Goal: Information Seeking & Learning: Learn about a topic

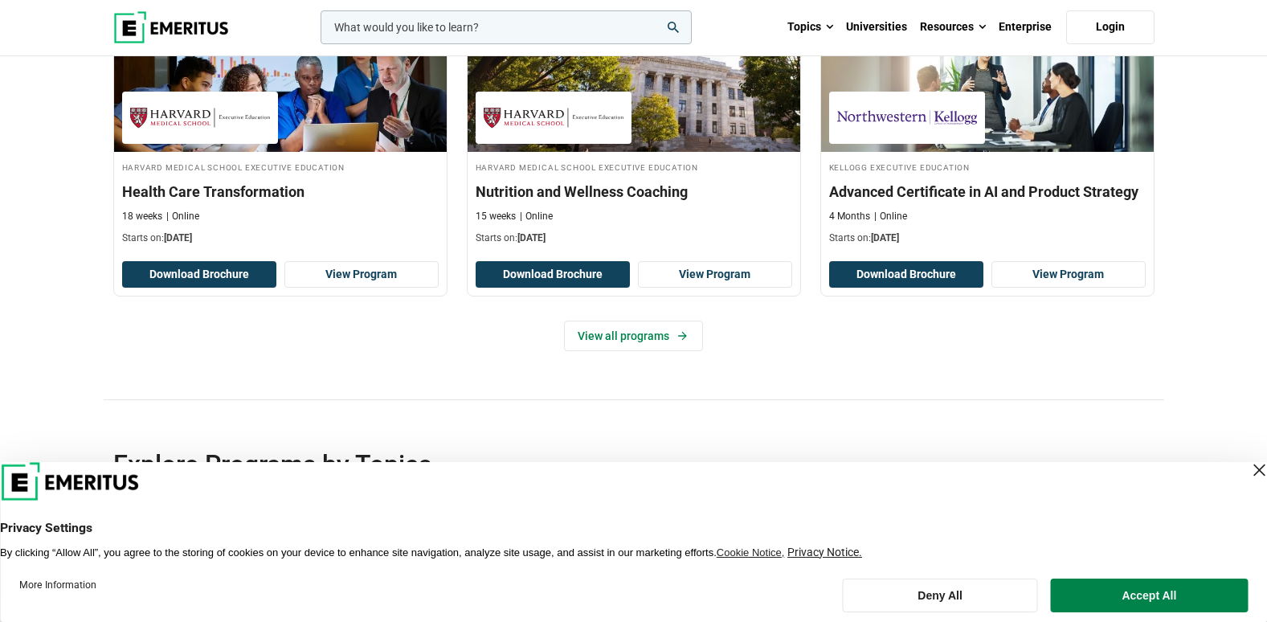
scroll to position [2892, 0]
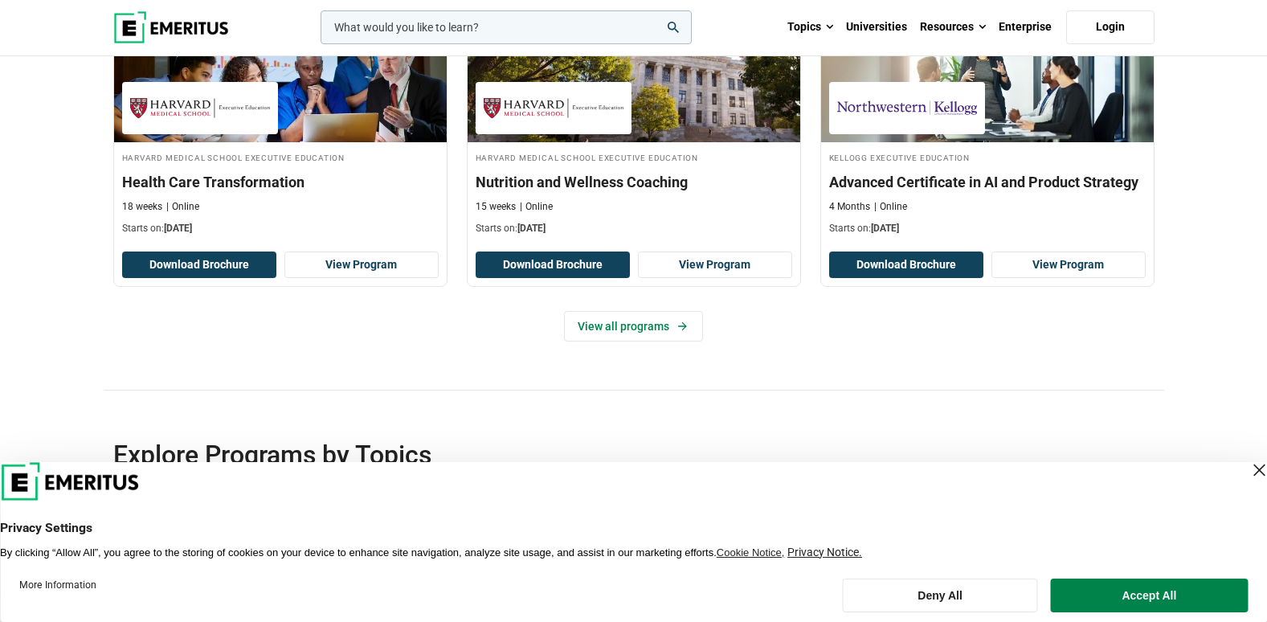
click at [1248, 471] on div "Close Layer" at bounding box center [1259, 470] width 22 height 22
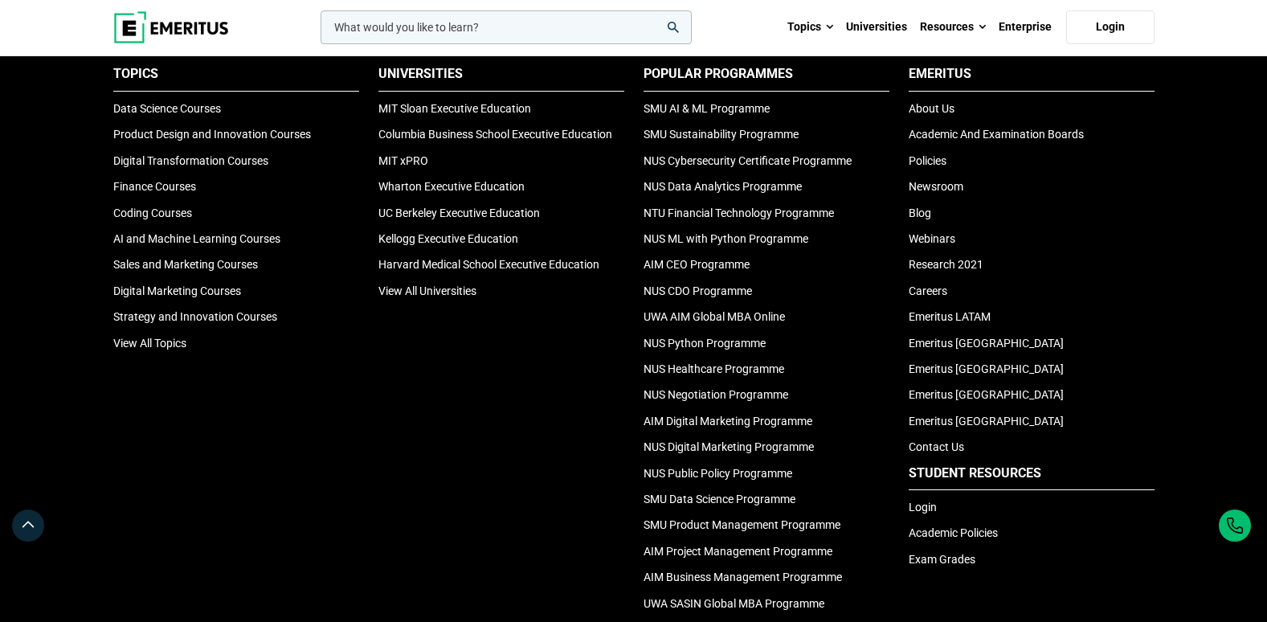
scroll to position [5408, 0]
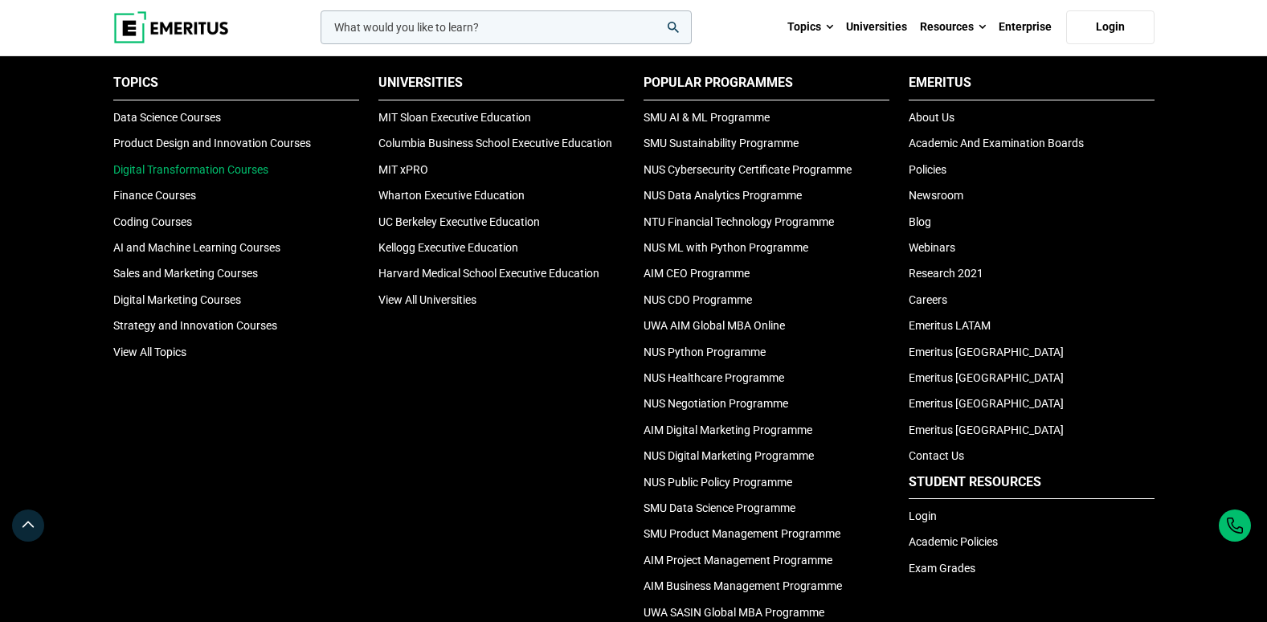
click at [231, 166] on link "Digital Transformation Courses" at bounding box center [190, 169] width 155 height 13
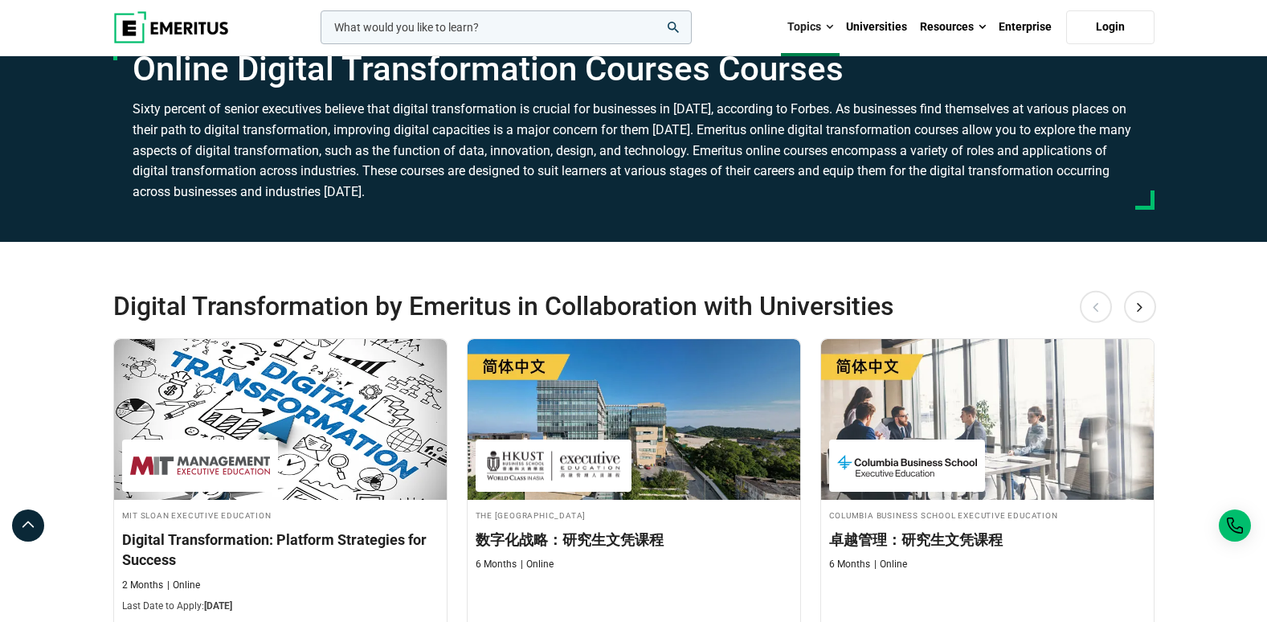
scroll to position [402, 0]
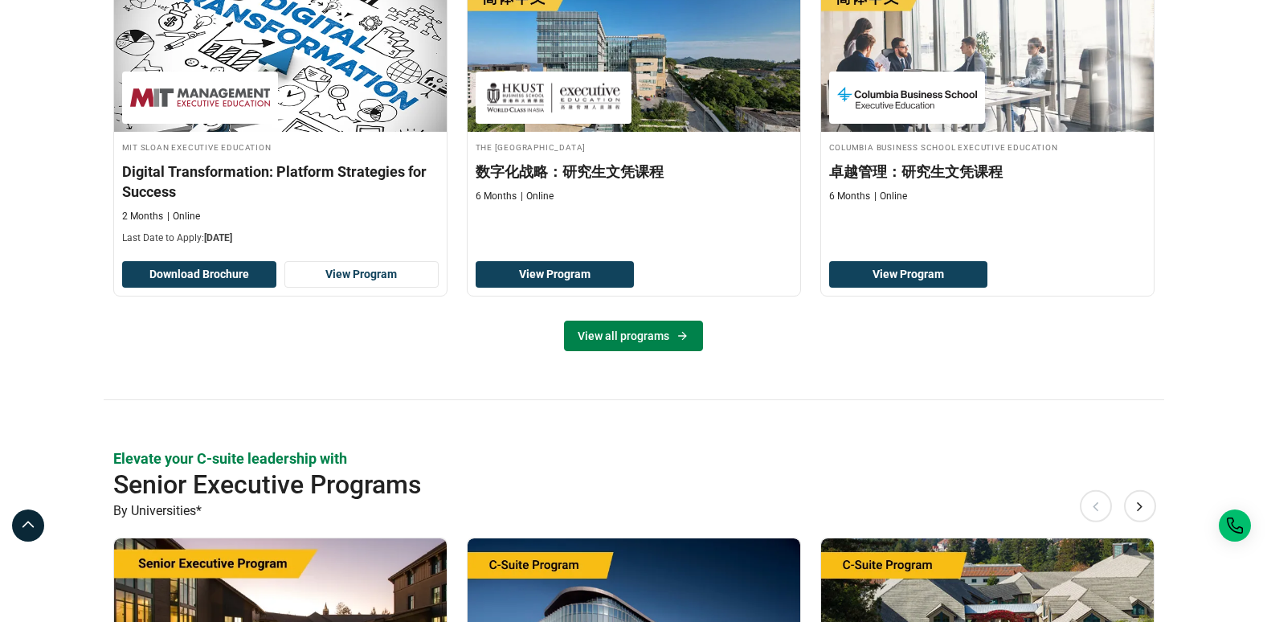
click at [651, 333] on link "View all programs" at bounding box center [633, 336] width 139 height 31
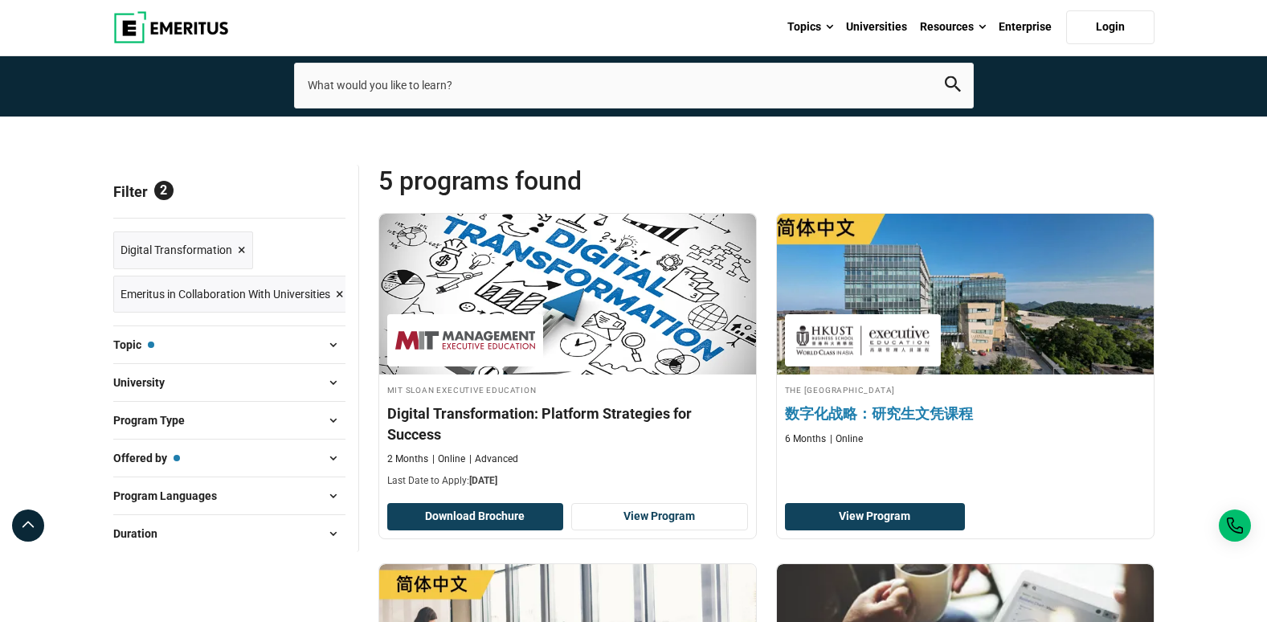
scroll to position [80, 0]
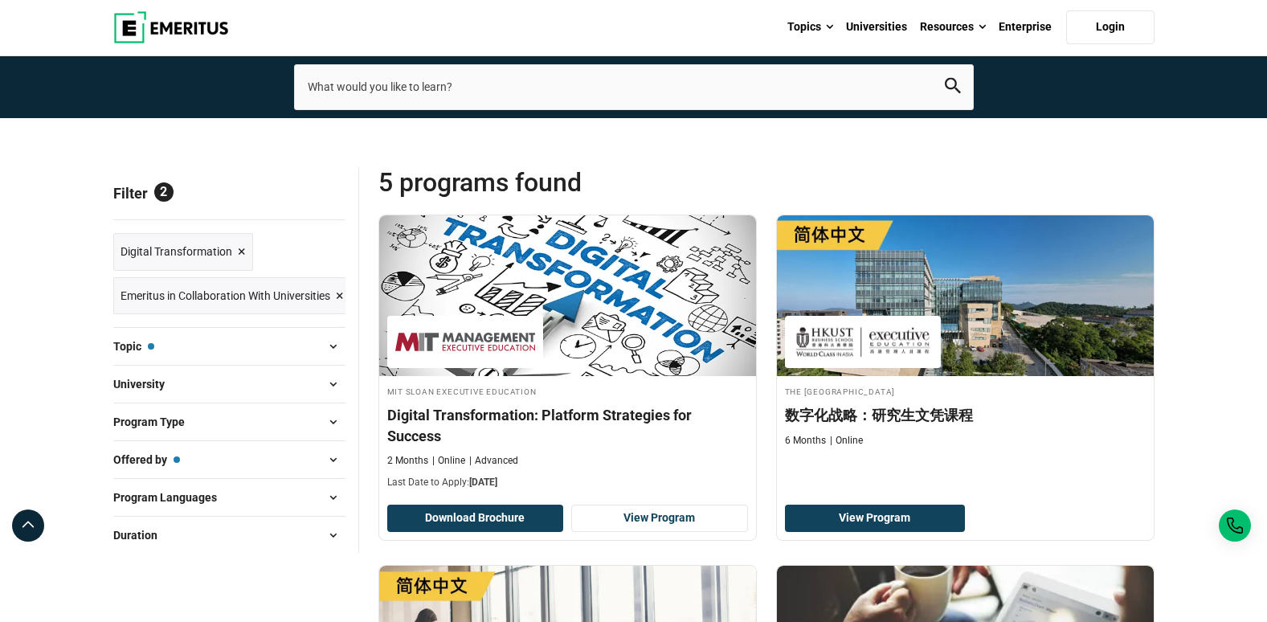
click at [193, 343] on button "Topic — Digital Transformation" at bounding box center [229, 346] width 232 height 24
click at [314, 194] on span "Reset all" at bounding box center [321, 195] width 50 height 21
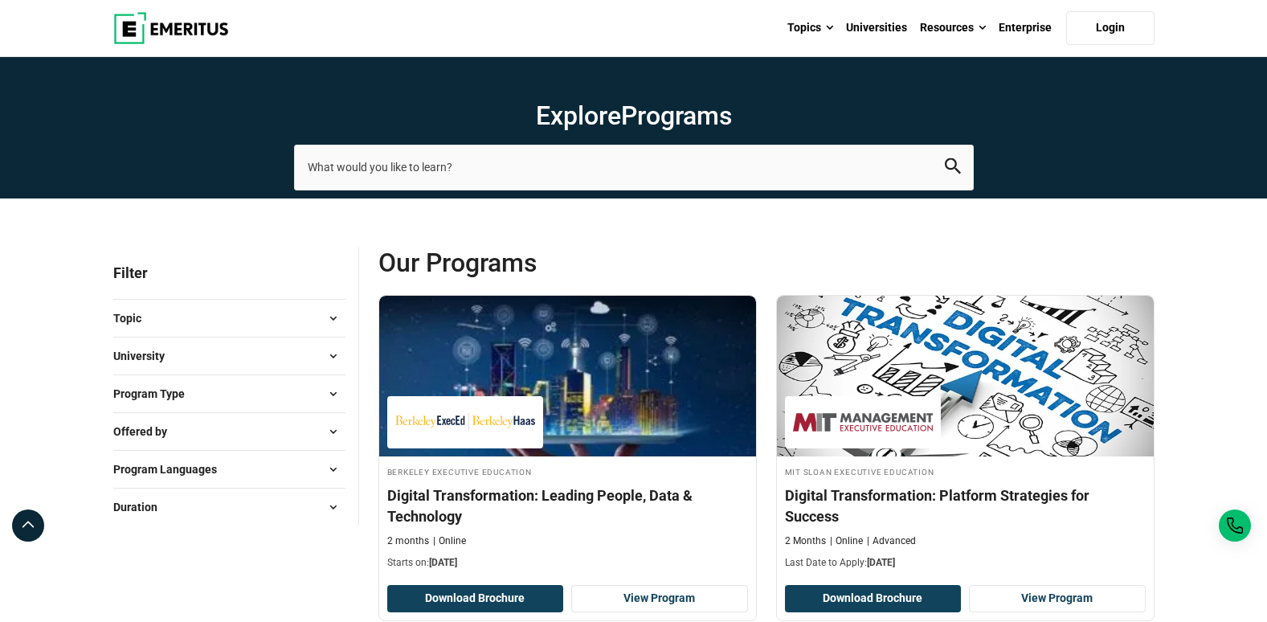
click at [212, 314] on button "Topic" at bounding box center [229, 318] width 232 height 24
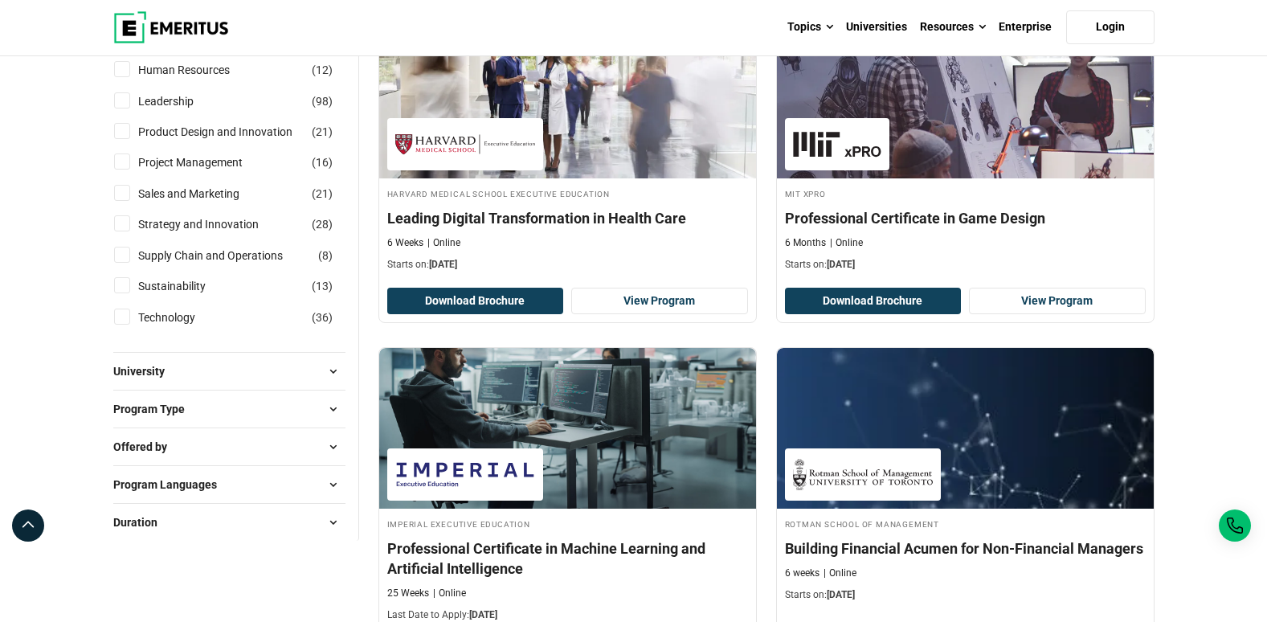
scroll to position [643, 0]
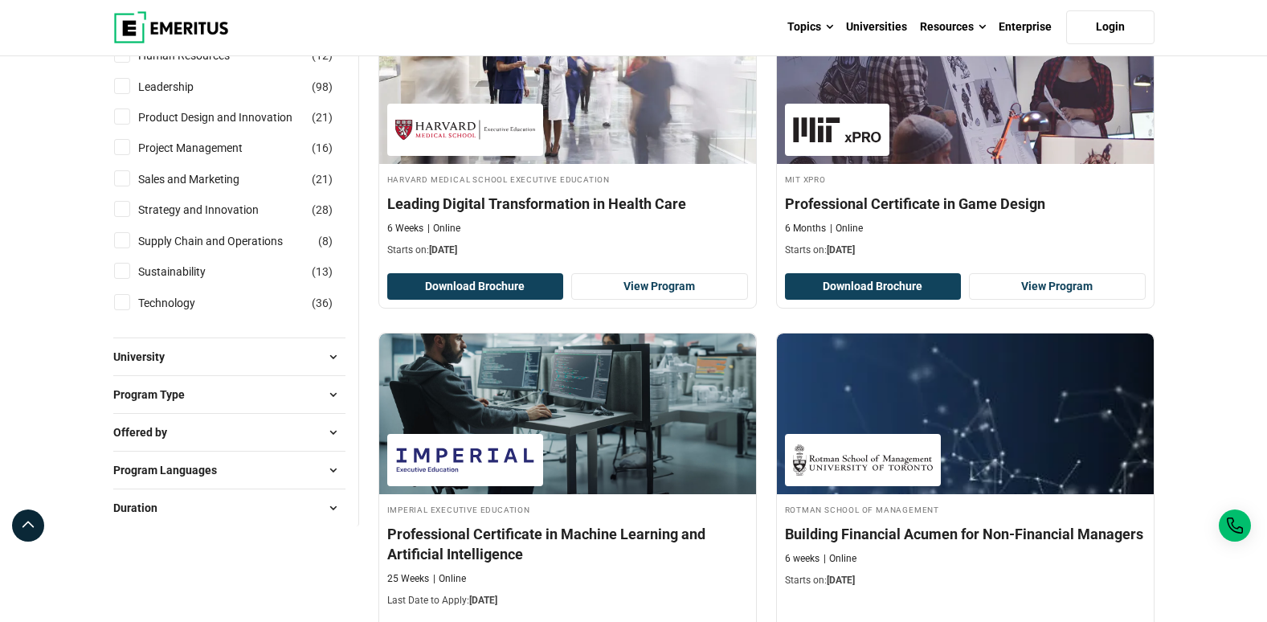
click at [214, 510] on button "Duration" at bounding box center [229, 508] width 232 height 24
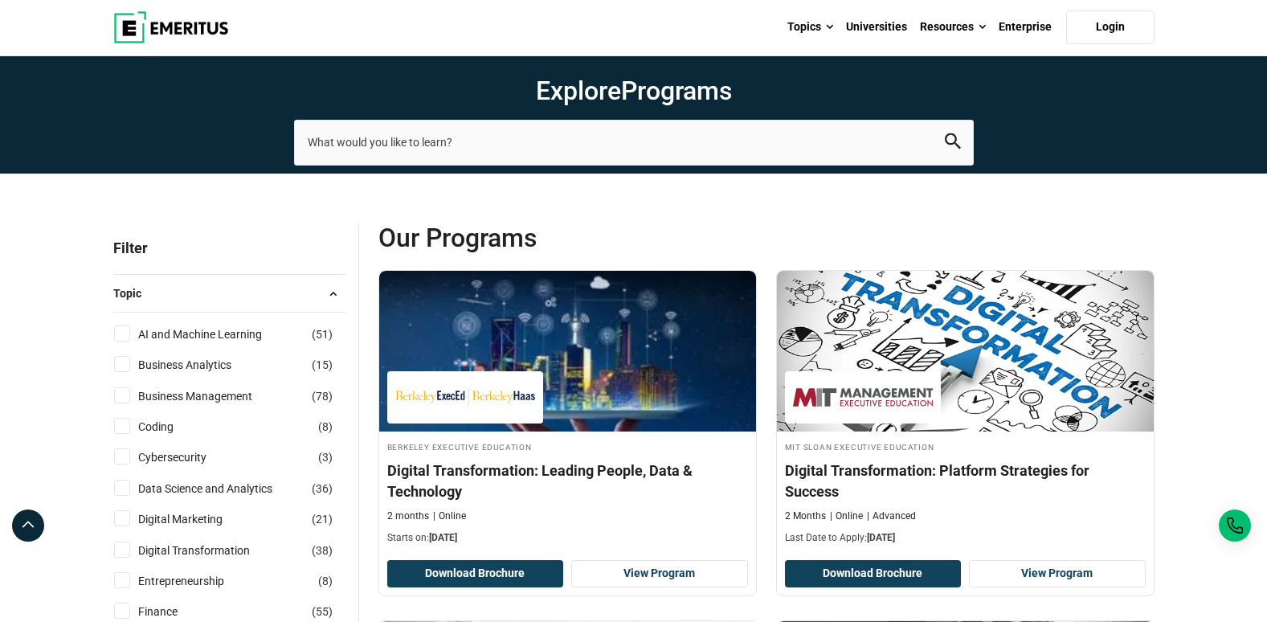
scroll to position [0, 0]
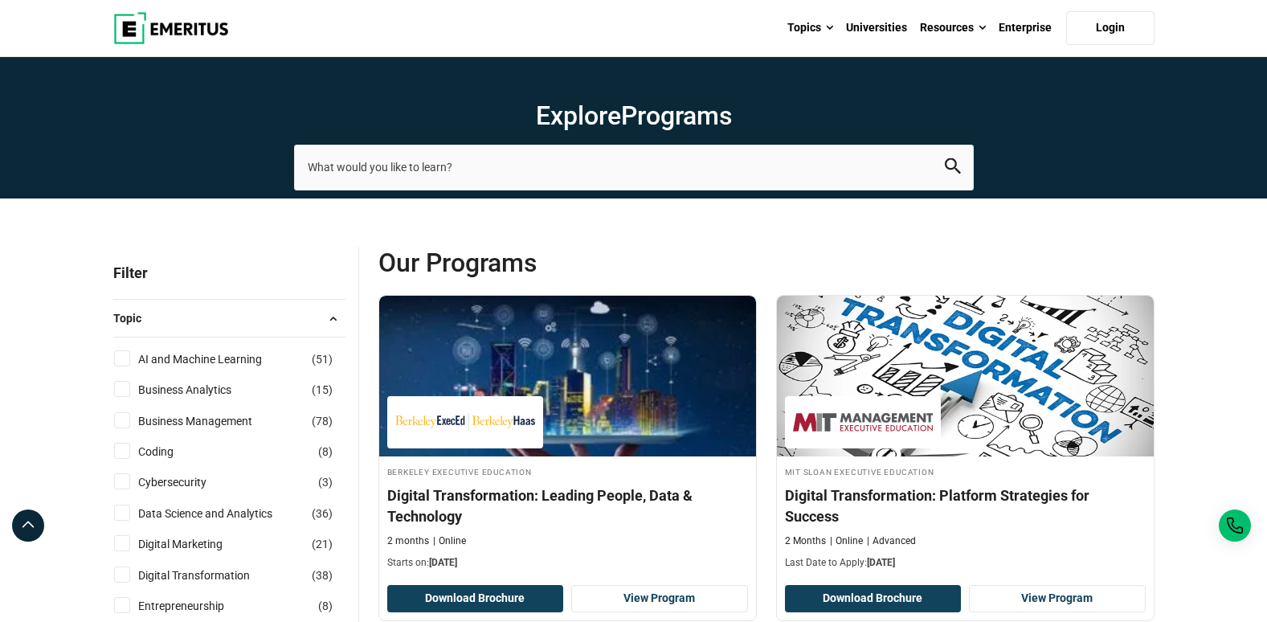
click at [141, 14] on img at bounding box center [171, 28] width 116 height 32
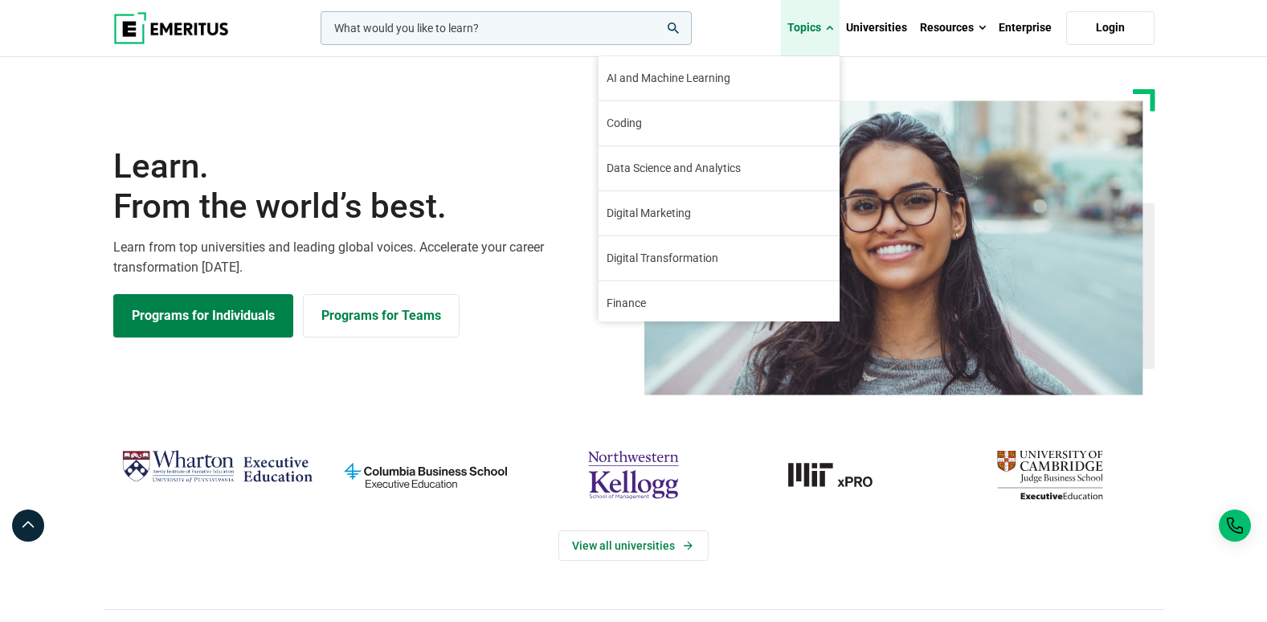
click at [829, 24] on span at bounding box center [829, 28] width 7 height 16
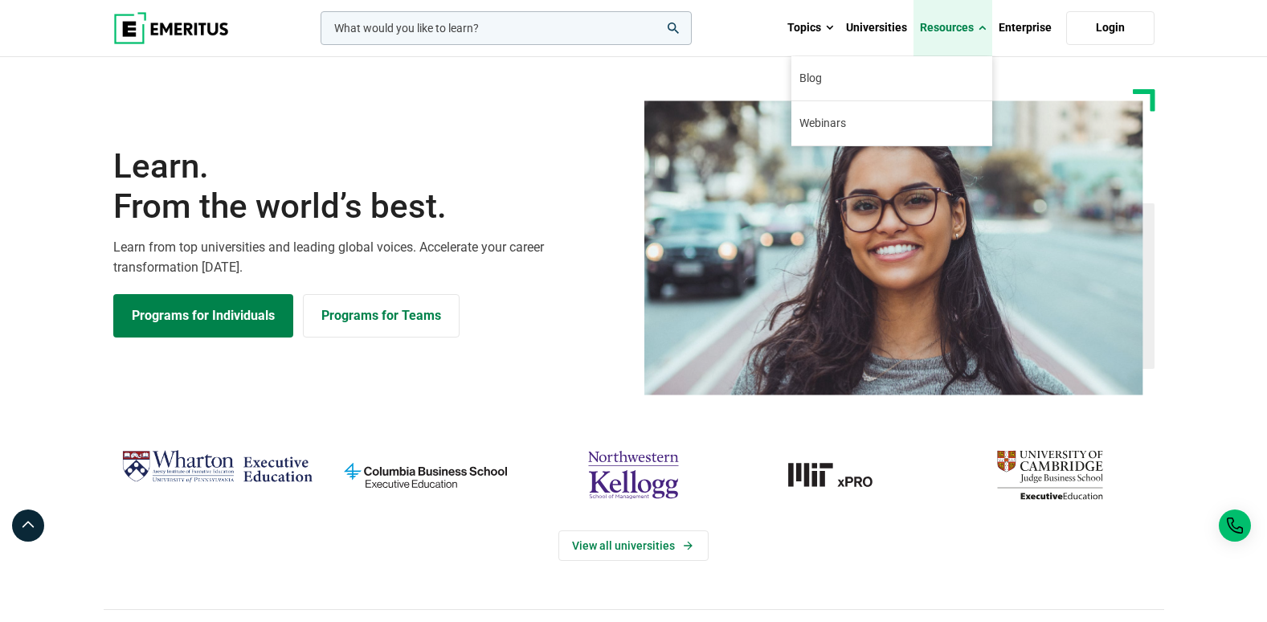
click at [978, 31] on span at bounding box center [981, 28] width 7 height 16
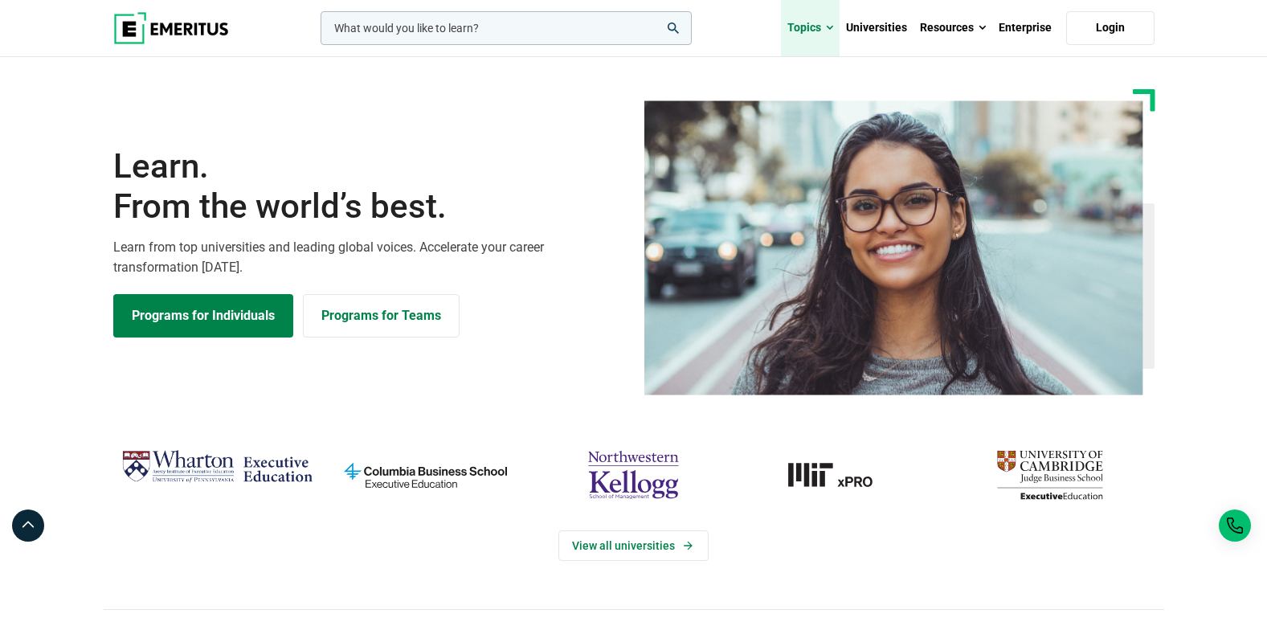
click at [827, 28] on span at bounding box center [829, 28] width 7 height 16
click at [829, 21] on span at bounding box center [829, 28] width 7 height 16
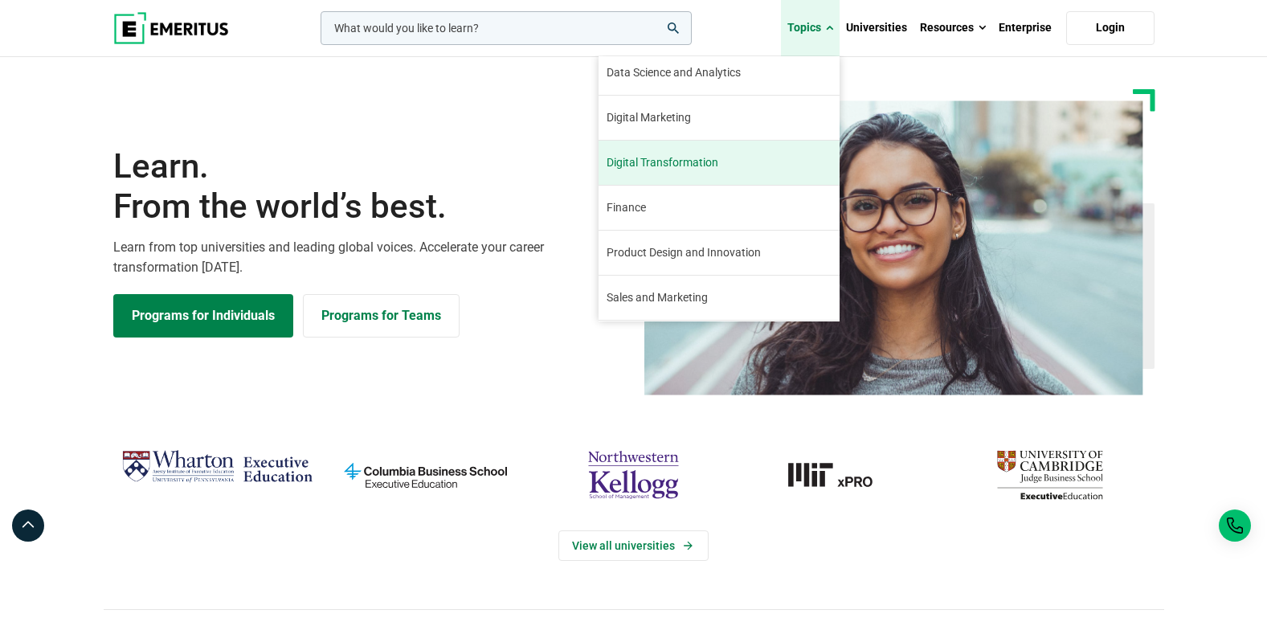
scroll to position [184, 0]
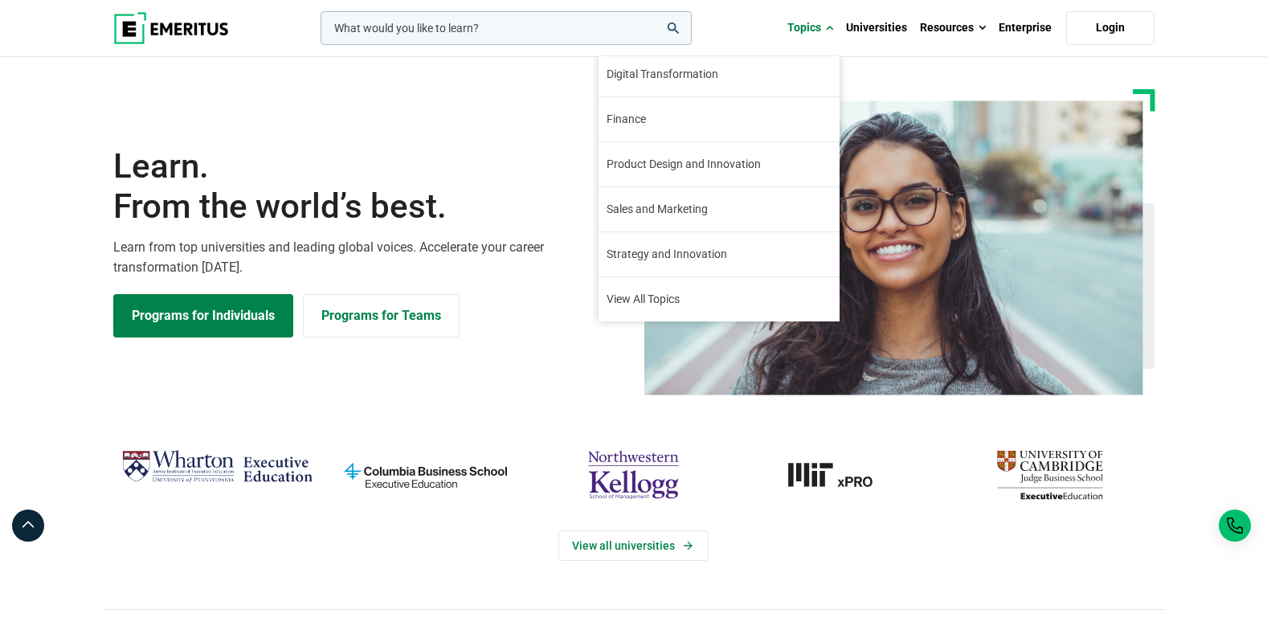
click at [1251, 349] on section "Learn. From the world’s best. Learn from top universities and leading global vo…" at bounding box center [633, 242] width 1267 height 306
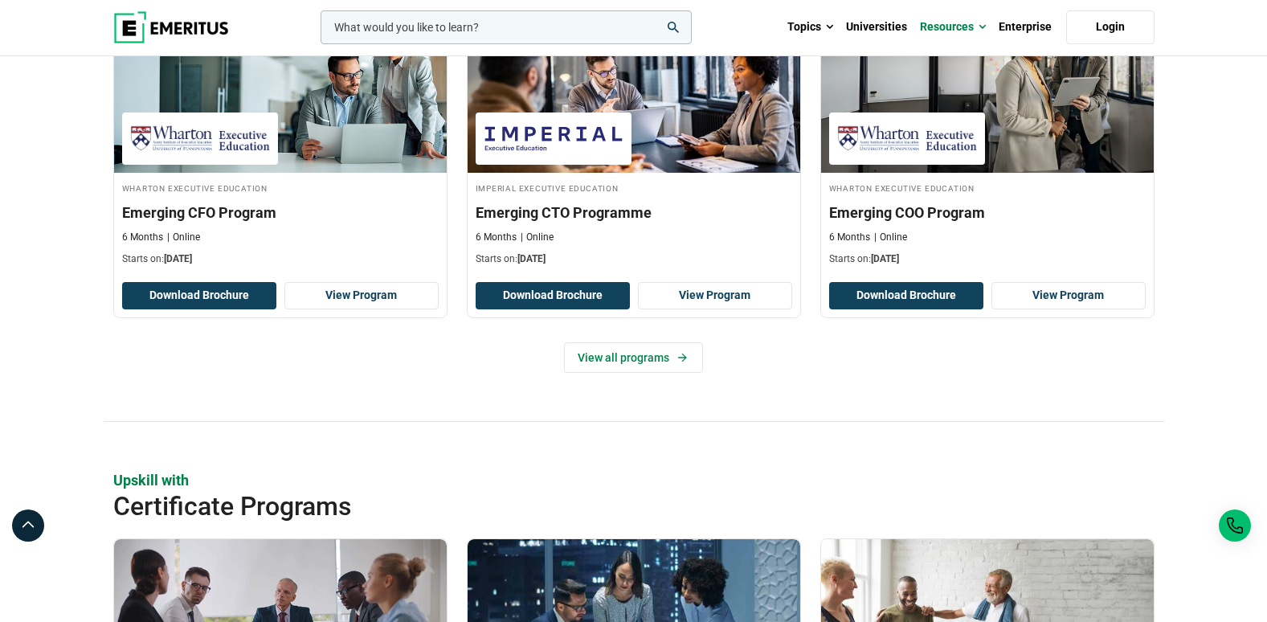
scroll to position [1205, 0]
